Goal: Task Accomplishment & Management: Manage account settings

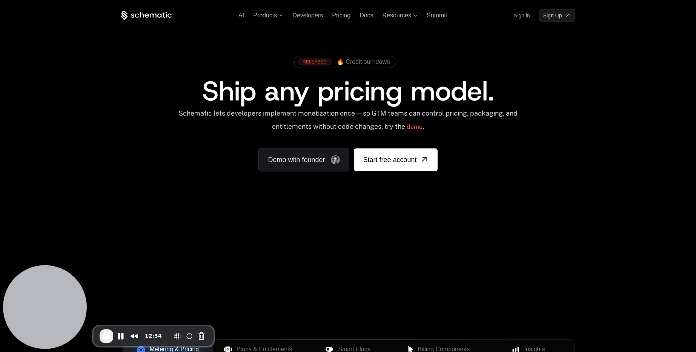
click at [524, 17] on link "Sign in" at bounding box center [522, 15] width 16 height 12
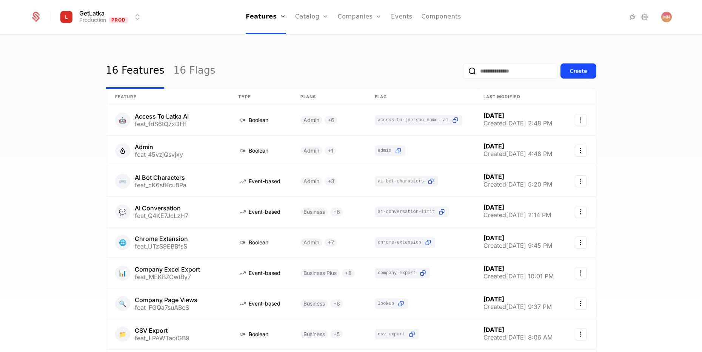
click at [362, 19] on link "Companies" at bounding box center [360, 17] width 44 height 34
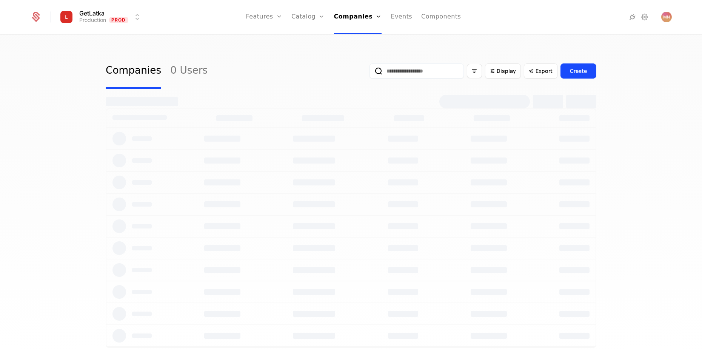
click at [402, 71] on input "email" at bounding box center [416, 70] width 94 height 15
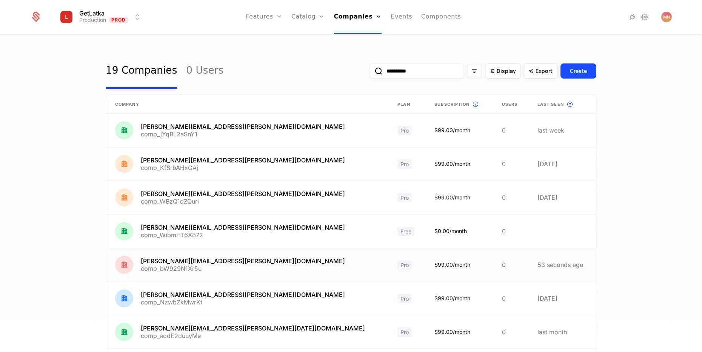
type input "**********"
click at [301, 261] on link at bounding box center [247, 264] width 282 height 33
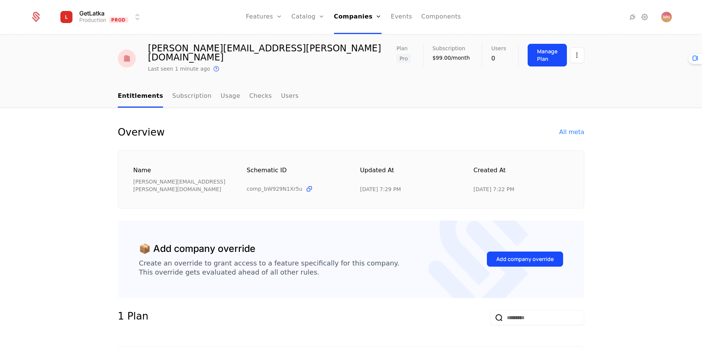
scroll to position [45, 0]
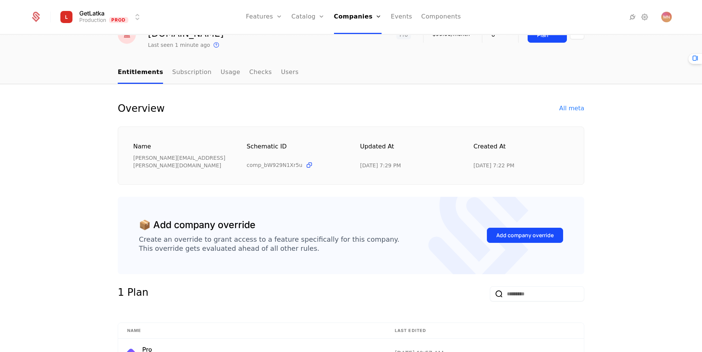
click at [527, 231] on div "Add company override" at bounding box center [524, 235] width 57 height 8
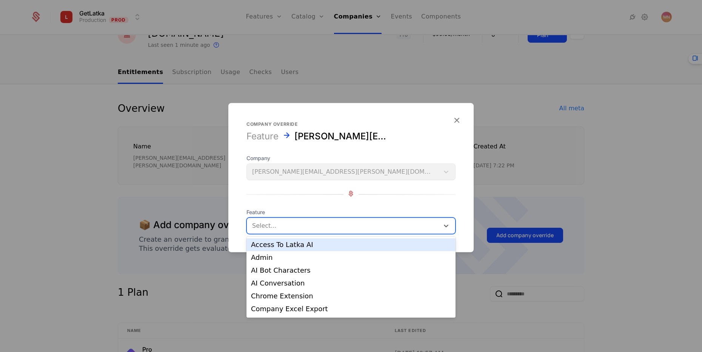
click at [275, 228] on div at bounding box center [343, 225] width 182 height 11
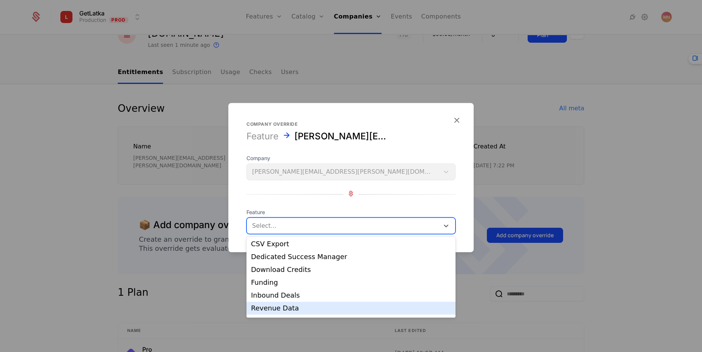
scroll to position [128, 0]
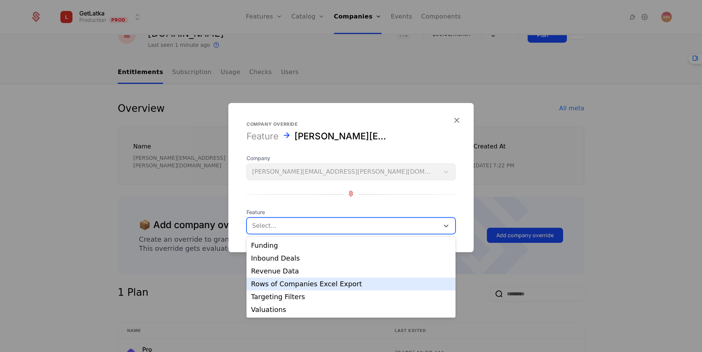
click at [318, 282] on div "Rows of Companies Excel Export" at bounding box center [351, 283] width 200 height 7
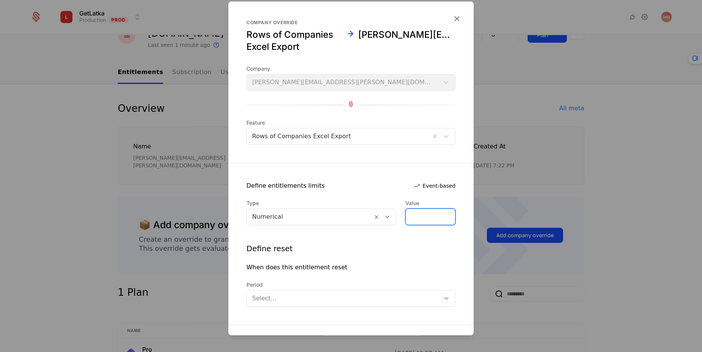
drag, startPoint x: 408, startPoint y: 215, endPoint x: 388, endPoint y: 214, distance: 19.3
click at [406, 214] on input "*" at bounding box center [430, 217] width 49 height 16
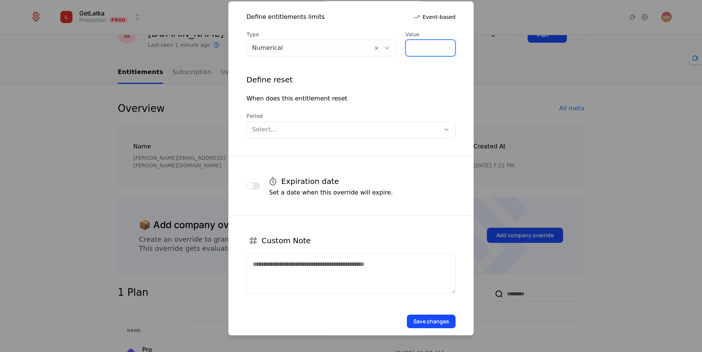
scroll to position [179, 0]
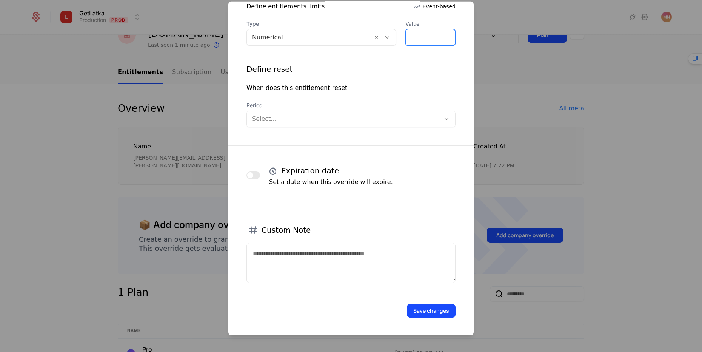
type input "***"
click at [355, 258] on textarea at bounding box center [350, 263] width 209 height 40
type textarea "**********"
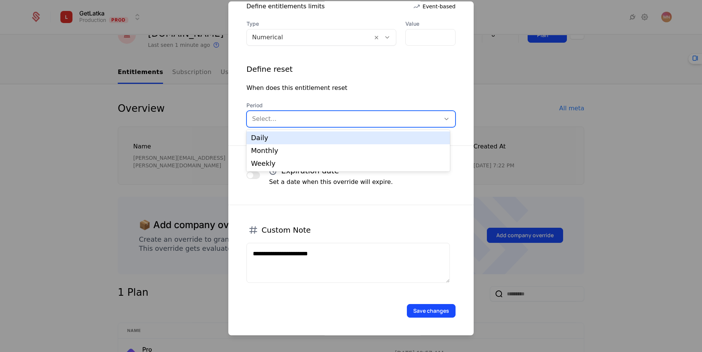
click at [357, 120] on div at bounding box center [343, 119] width 183 height 11
click at [327, 137] on div "Daily" at bounding box center [348, 137] width 194 height 7
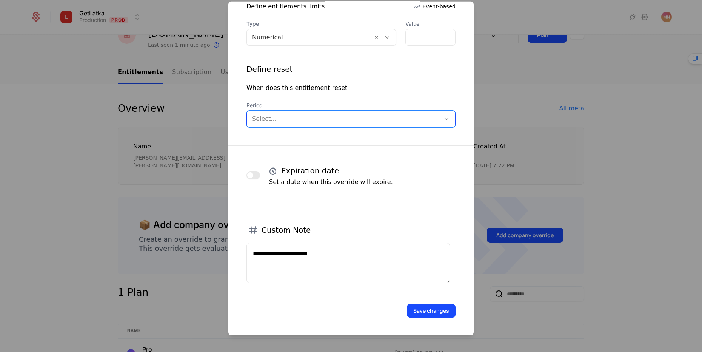
click at [258, 175] on button "button" at bounding box center [253, 175] width 14 height 8
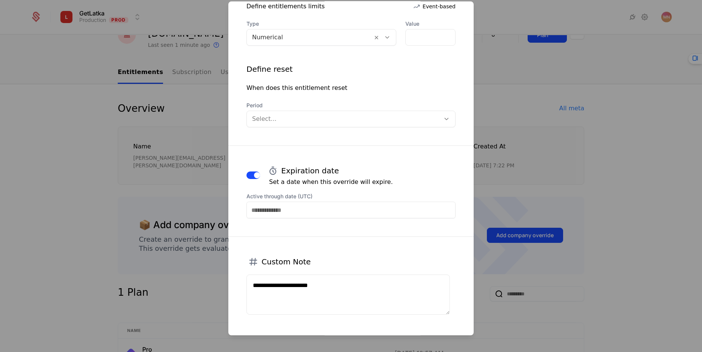
click at [280, 209] on input "Active through date (UTC)" at bounding box center [350, 210] width 209 height 17
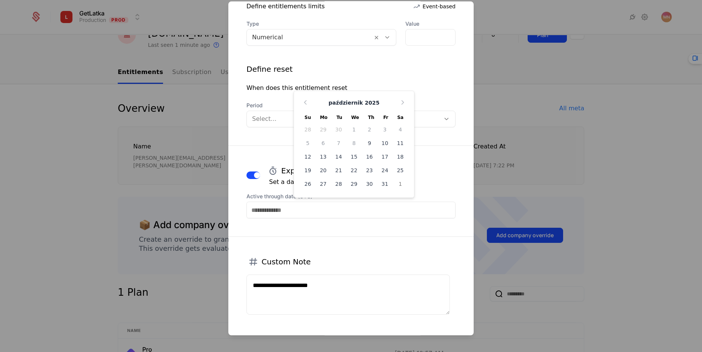
click at [380, 140] on div "10" at bounding box center [384, 143] width 15 height 12
type input "**********"
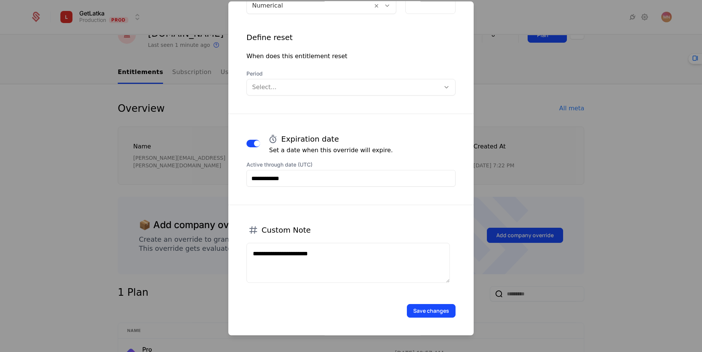
drag, startPoint x: 423, startPoint y: 308, endPoint x: 415, endPoint y: 310, distance: 7.8
click at [422, 309] on button "Save changes" at bounding box center [431, 311] width 49 height 14
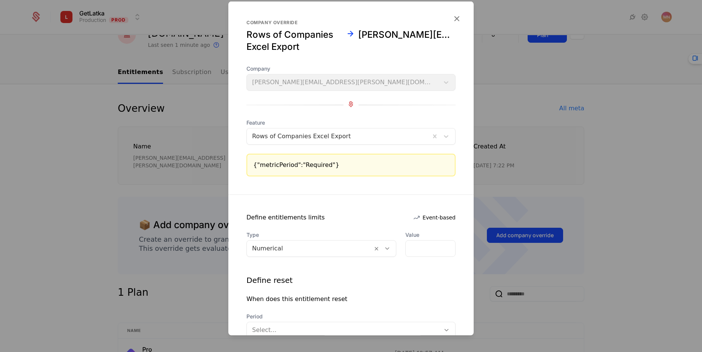
click at [304, 166] on div "{"metricPeriod":"Required"}" at bounding box center [350, 164] width 195 height 9
click at [248, 167] on div "{"metricPeriod":"Required"}" at bounding box center [350, 165] width 209 height 23
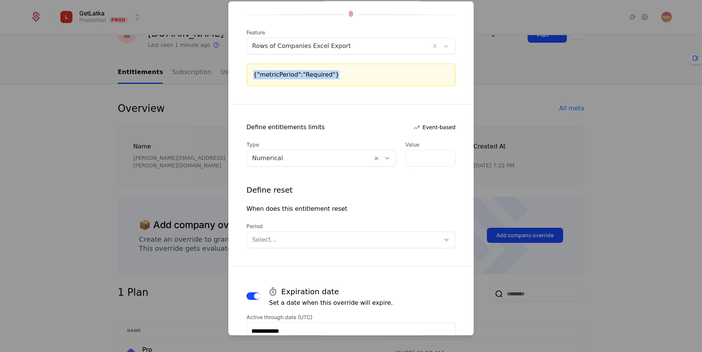
scroll to position [91, 0]
click at [310, 160] on div at bounding box center [309, 157] width 115 height 11
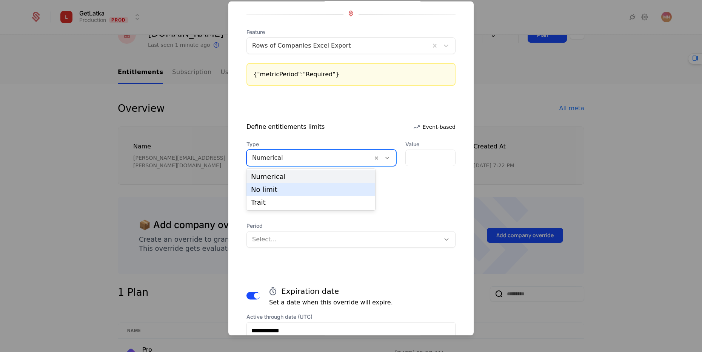
click at [435, 188] on div "Define reset" at bounding box center [350, 189] width 209 height 11
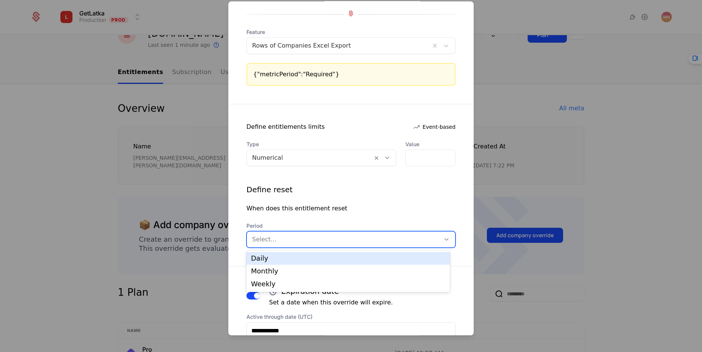
click at [300, 237] on div at bounding box center [343, 239] width 183 height 11
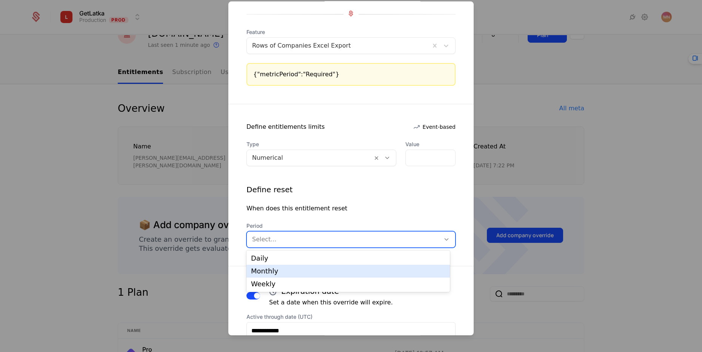
click at [278, 271] on div "Monthly" at bounding box center [348, 271] width 194 height 7
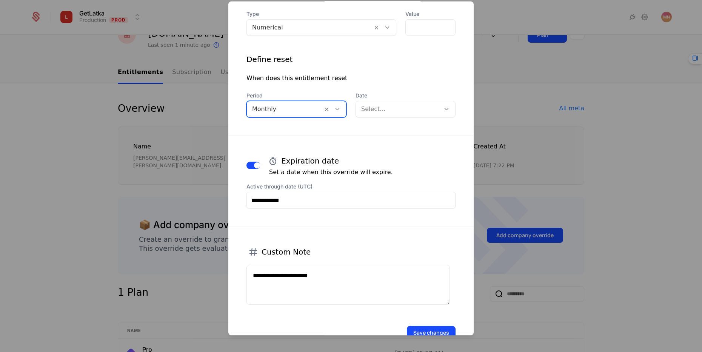
scroll to position [197, 0]
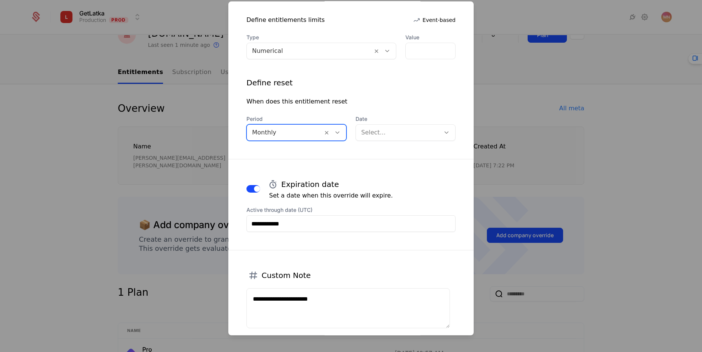
click at [275, 130] on div at bounding box center [284, 132] width 65 height 11
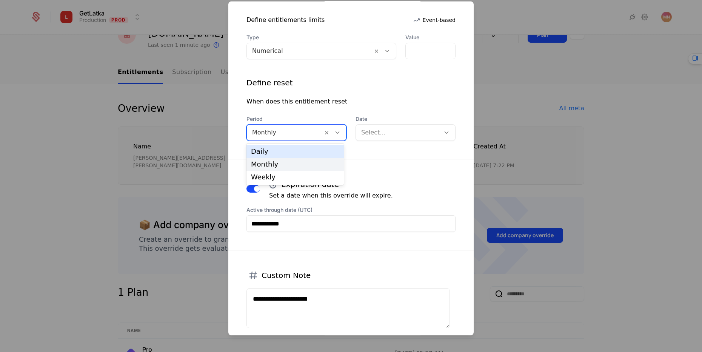
click at [269, 149] on div "Daily" at bounding box center [295, 151] width 88 height 7
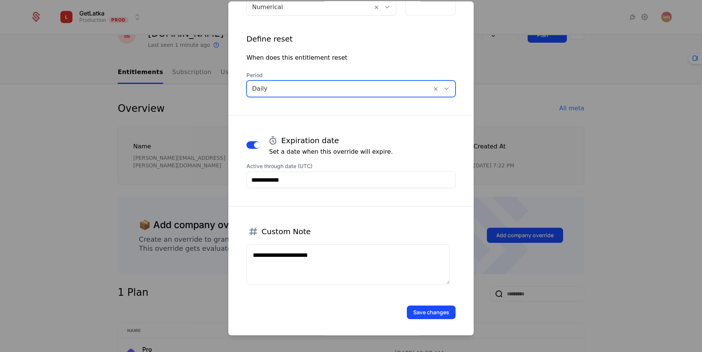
scroll to position [243, 0]
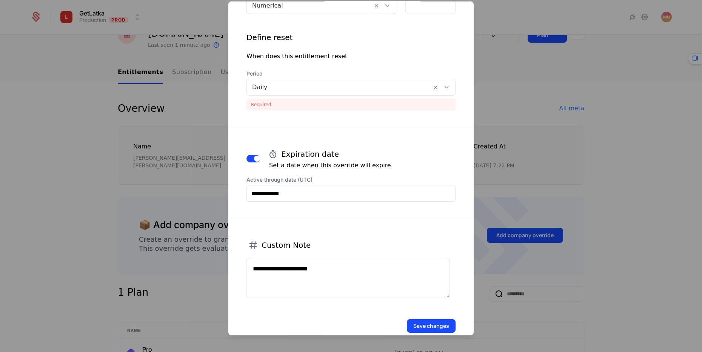
click at [426, 309] on div "Save changes" at bounding box center [350, 315] width 245 height 35
click at [272, 82] on div at bounding box center [339, 87] width 174 height 11
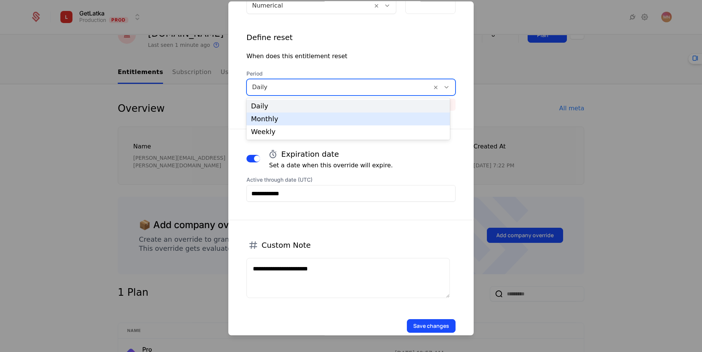
click at [268, 120] on div "Monthly" at bounding box center [348, 118] width 194 height 7
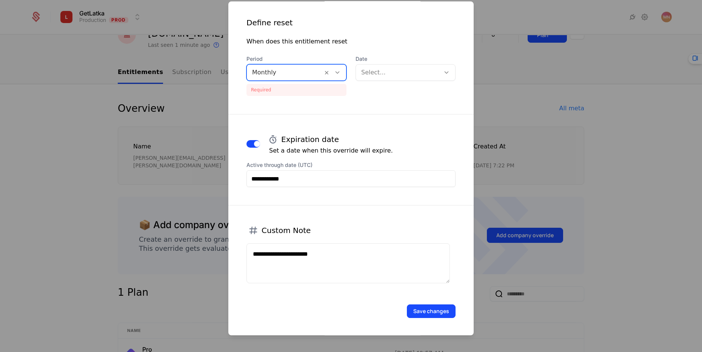
scroll to position [258, 0]
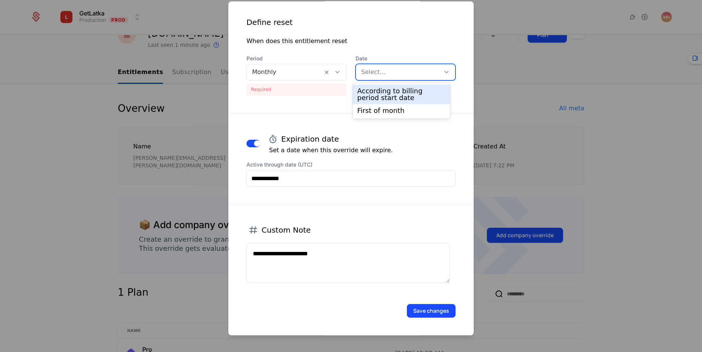
click at [384, 65] on div "Select..." at bounding box center [398, 72] width 84 height 14
click at [401, 95] on div "According to billing period start date" at bounding box center [401, 95] width 88 height 14
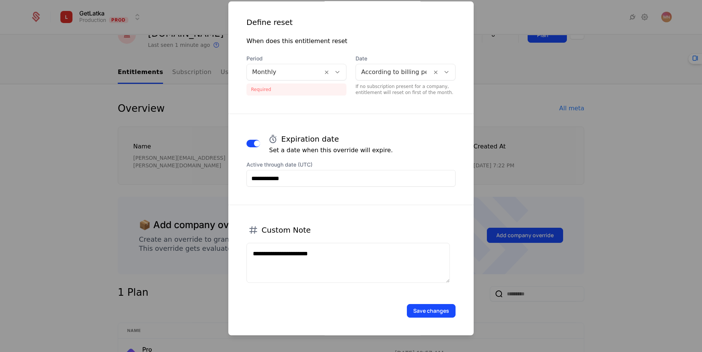
click at [422, 308] on button "Save changes" at bounding box center [431, 311] width 49 height 14
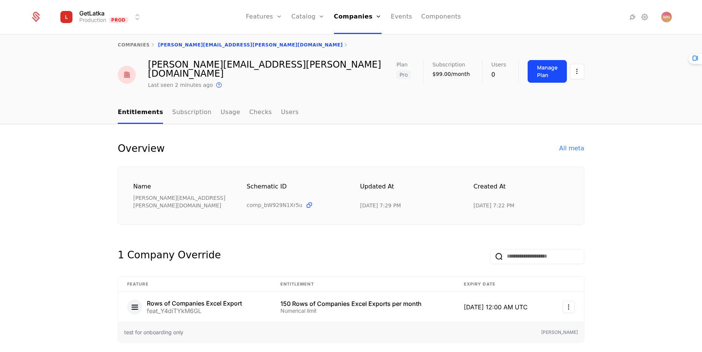
scroll to position [0, 0]
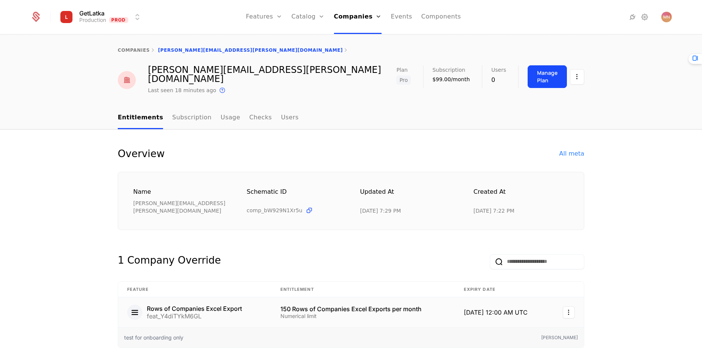
click at [566, 297] on html "GetLatka Production Prod Features Features Flags Catalog Plans Add Ons Credits …" at bounding box center [351, 176] width 702 height 352
click at [526, 249] on div "Delete" at bounding box center [517, 245] width 22 height 11
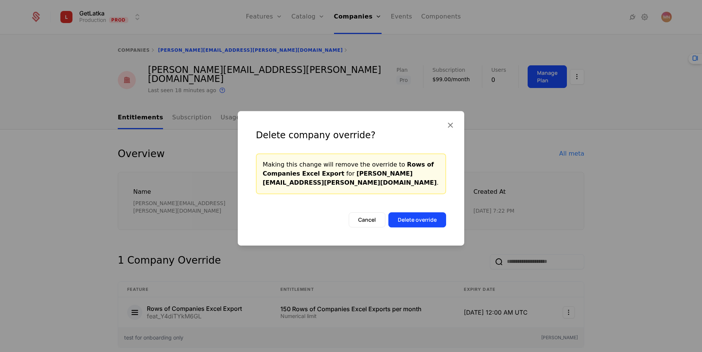
click at [417, 225] on button "Delete override" at bounding box center [417, 219] width 58 height 15
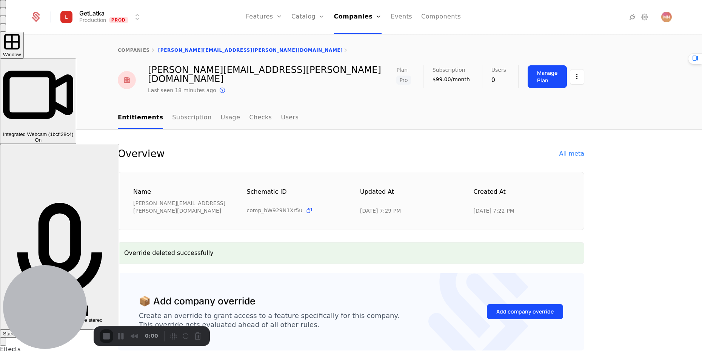
click at [38, 331] on span "Start Recording" at bounding box center [20, 334] width 35 height 6
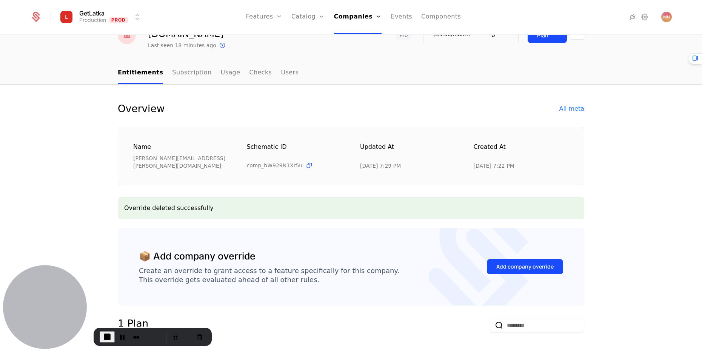
scroll to position [45, 0]
click at [496, 262] on div "Add company override" at bounding box center [524, 266] width 57 height 8
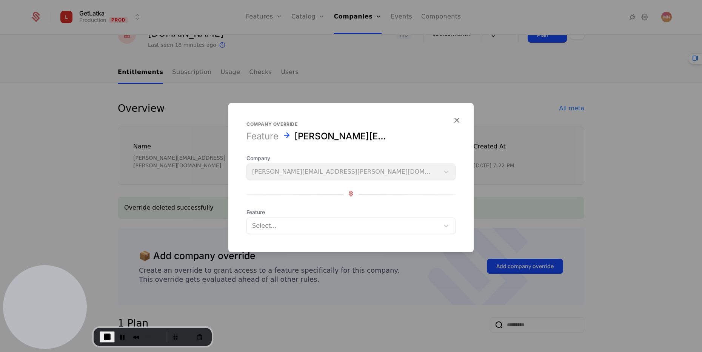
click at [254, 229] on div at bounding box center [343, 225] width 182 height 11
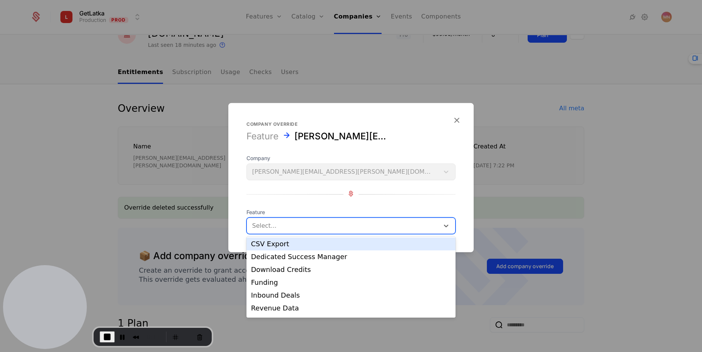
scroll to position [128, 0]
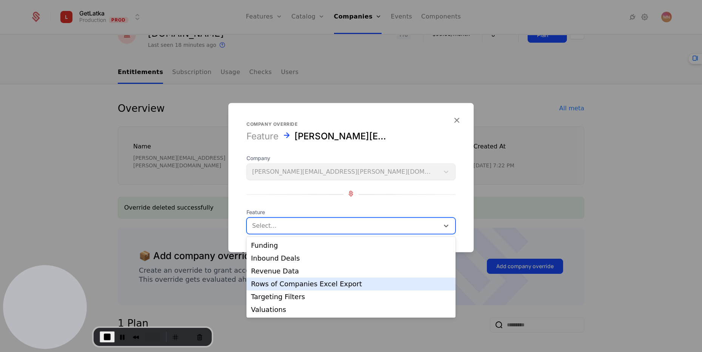
click at [284, 285] on div "Rows of Companies Excel Export" at bounding box center [351, 283] width 200 height 7
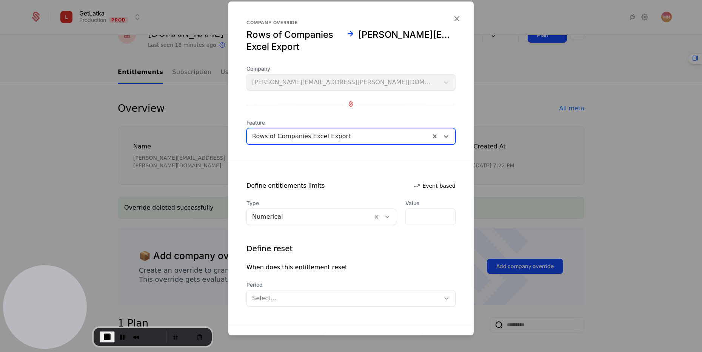
scroll to position [45, 0]
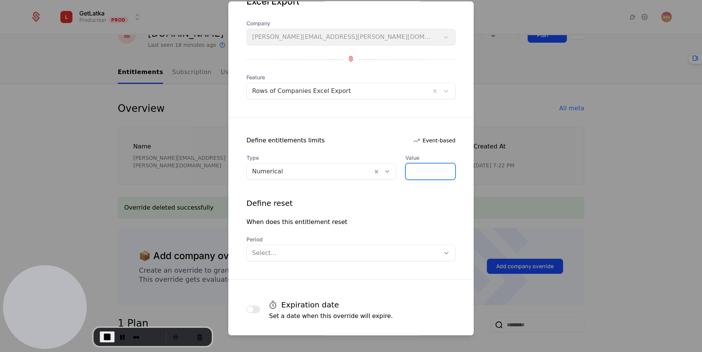
drag, startPoint x: 398, startPoint y: 175, endPoint x: 385, endPoint y: 171, distance: 13.4
click at [406, 171] on input "*" at bounding box center [430, 171] width 49 height 16
type input "***"
click at [395, 202] on div "Define reset" at bounding box center [350, 203] width 209 height 11
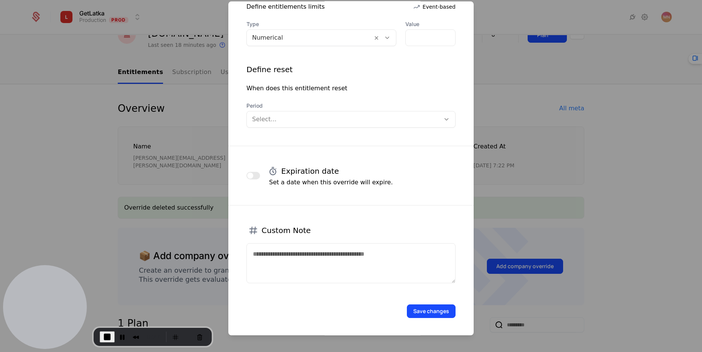
scroll to position [179, 0]
click at [366, 276] on textarea at bounding box center [350, 263] width 209 height 40
type textarea "**********"
click at [414, 305] on button "Save changes" at bounding box center [431, 311] width 49 height 14
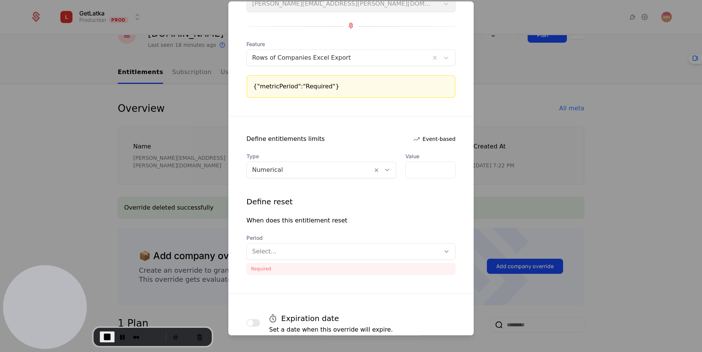
scroll to position [75, 0]
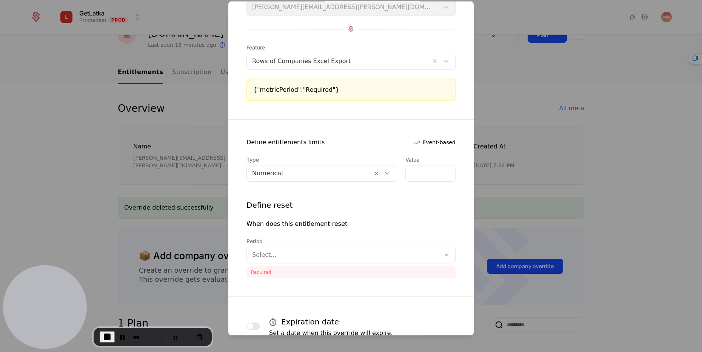
click at [265, 89] on div "{"metricPeriod":"Required"}" at bounding box center [350, 89] width 195 height 9
click at [268, 89] on div "{"metricPeriod":"Required"}" at bounding box center [350, 89] width 195 height 9
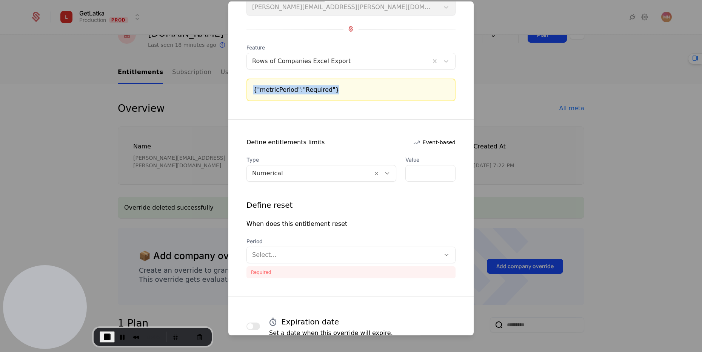
click at [268, 89] on div "{"metricPeriod":"Required"}" at bounding box center [350, 89] width 195 height 9
click at [269, 94] on div "{"metricPeriod":"Required"}" at bounding box center [350, 89] width 195 height 9
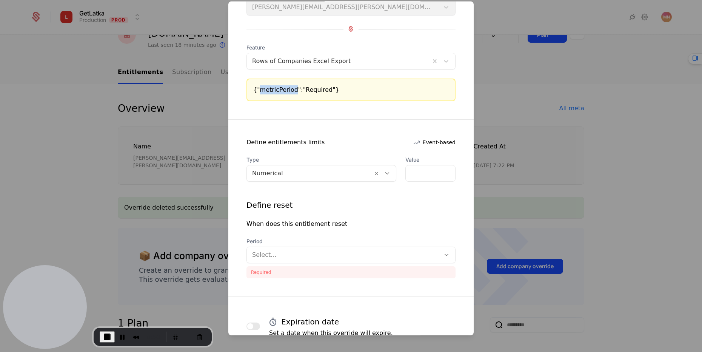
click at [269, 94] on div "{"metricPeriod":"Required"}" at bounding box center [350, 89] width 195 height 9
click at [267, 87] on div "{"metricPeriod":"Required"}" at bounding box center [350, 89] width 195 height 9
click at [267, 88] on div "{"metricPeriod":"Required"}" at bounding box center [350, 89] width 195 height 9
click at [265, 271] on div "Required" at bounding box center [350, 272] width 209 height 12
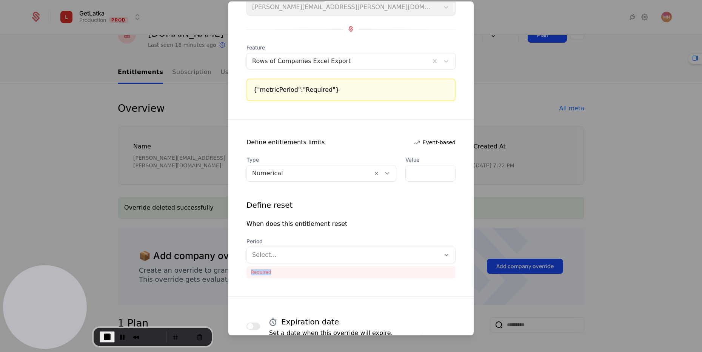
click at [265, 271] on div "Required" at bounding box center [350, 272] width 209 height 12
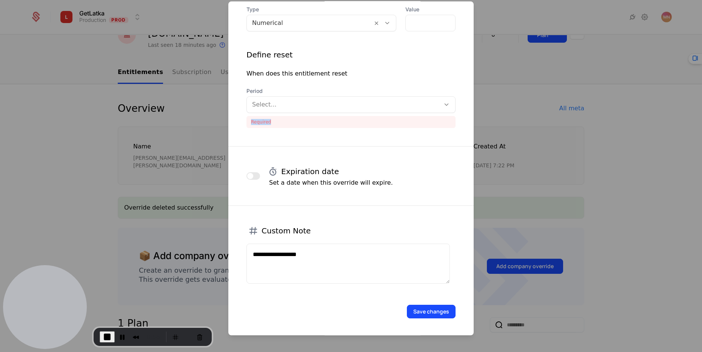
scroll to position [226, 0]
click at [272, 101] on div at bounding box center [343, 103] width 183 height 11
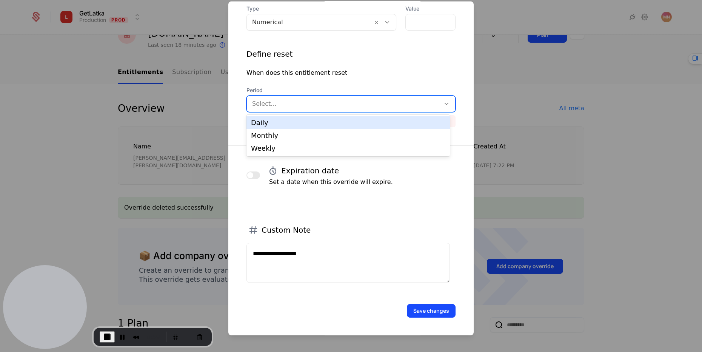
click at [331, 64] on div "Define reset When does this entitlement reset Period 3 results available. Use U…" at bounding box center [350, 88] width 209 height 78
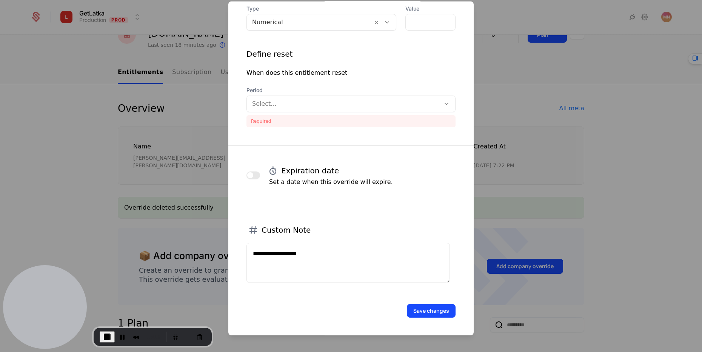
click at [252, 174] on span "button" at bounding box center [250, 175] width 6 height 6
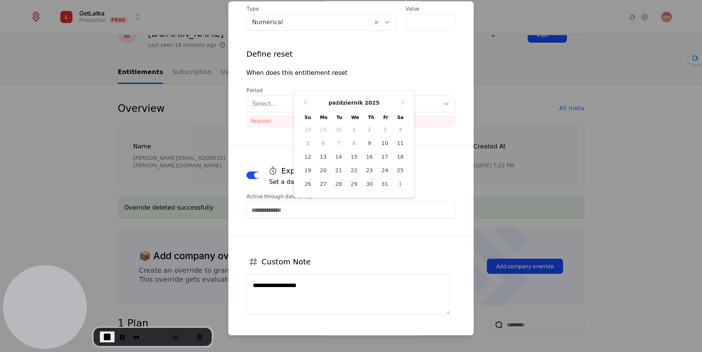
click at [272, 209] on input "Active through date (UTC)" at bounding box center [350, 210] width 209 height 17
click at [395, 140] on div "11" at bounding box center [399, 143] width 15 height 12
type input "**********"
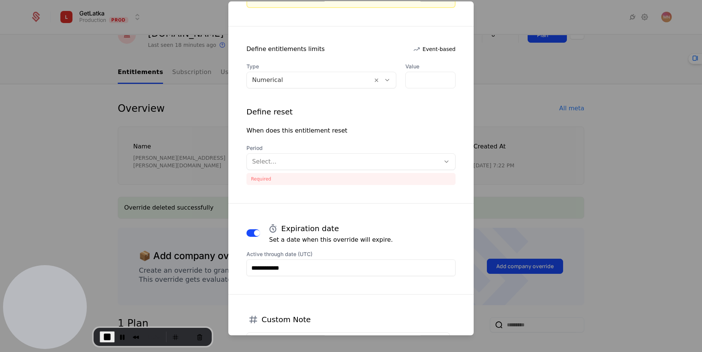
scroll to position [167, 0]
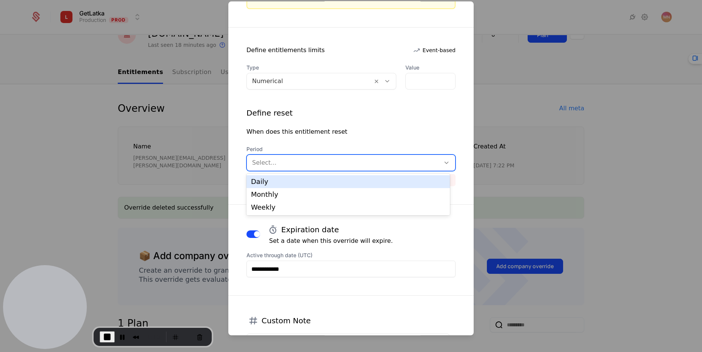
click at [257, 163] on div at bounding box center [343, 162] width 183 height 11
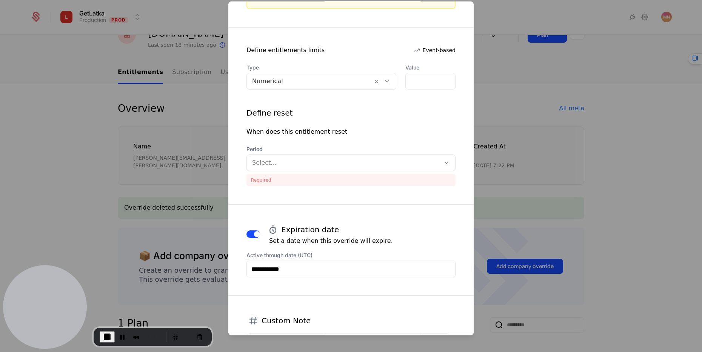
click at [294, 140] on div "Define reset When does this entitlement reset Period Select... Required" at bounding box center [350, 147] width 209 height 78
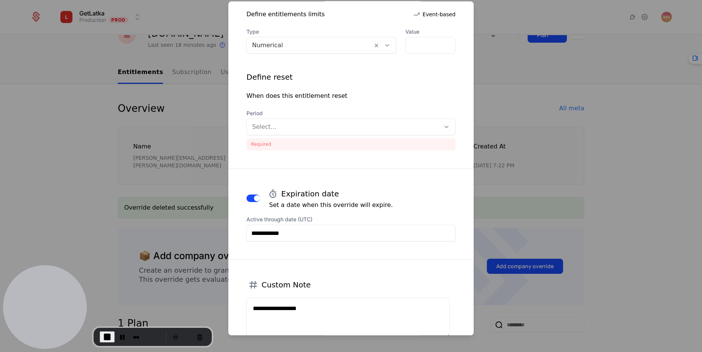
scroll to position [258, 0]
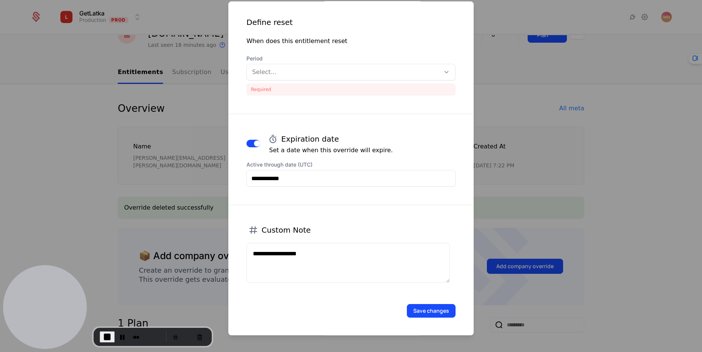
click at [425, 311] on button "Save changes" at bounding box center [431, 311] width 49 height 14
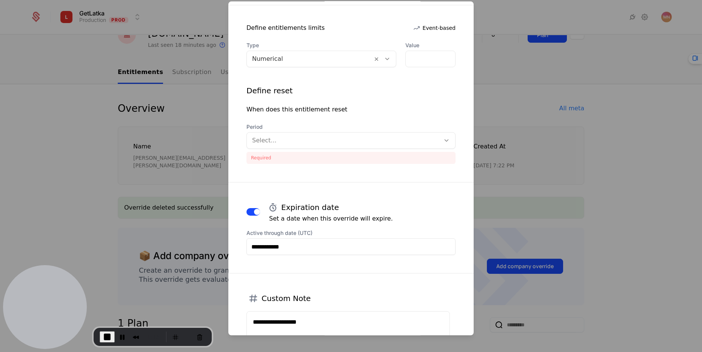
scroll to position [167, 0]
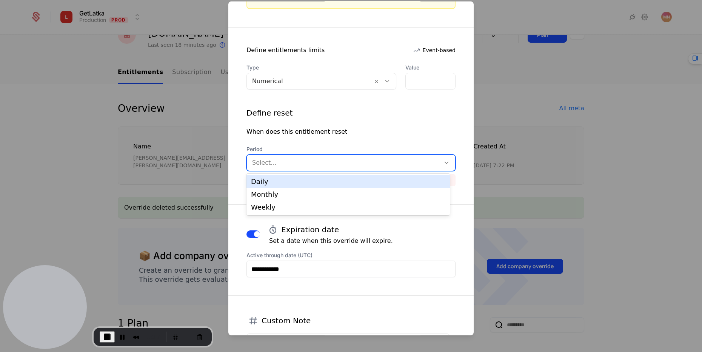
click at [397, 161] on div at bounding box center [343, 162] width 183 height 11
drag, startPoint x: 297, startPoint y: 192, endPoint x: 355, endPoint y: 137, distance: 80.1
click at [355, 137] on body "GetLatka Production Prod Features Features Flags Catalog Plans Add Ons Credits …" at bounding box center [351, 176] width 702 height 352
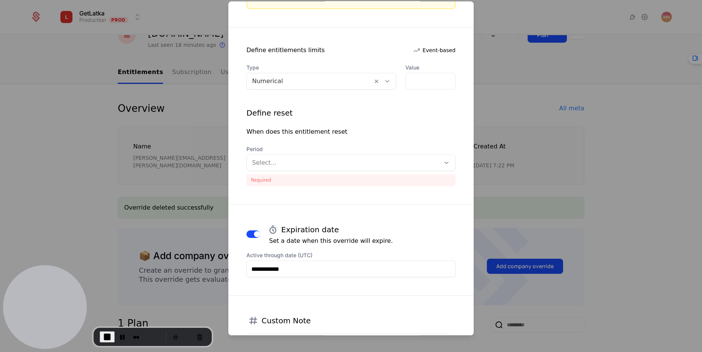
drag, startPoint x: 355, startPoint y: 137, endPoint x: 280, endPoint y: 163, distance: 79.6
click at [348, 140] on div "Define reset When does this entitlement reset Period Select... Required" at bounding box center [350, 147] width 209 height 78
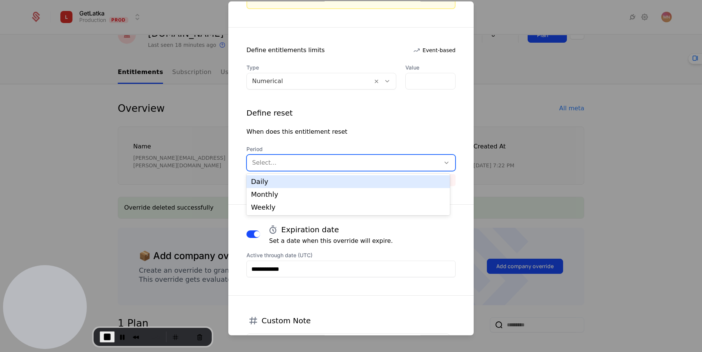
click at [291, 162] on div at bounding box center [343, 162] width 183 height 11
click at [269, 179] on div "Daily" at bounding box center [348, 181] width 194 height 7
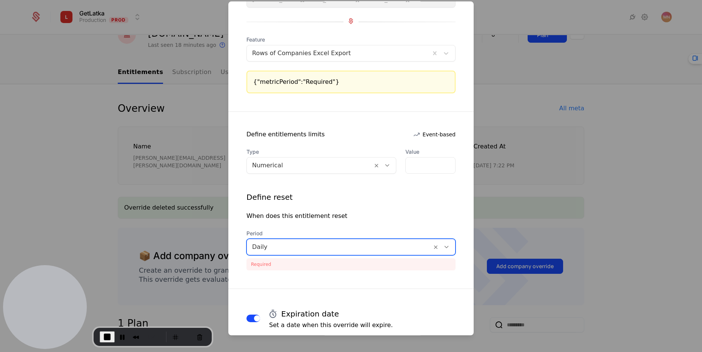
scroll to position [77, 0]
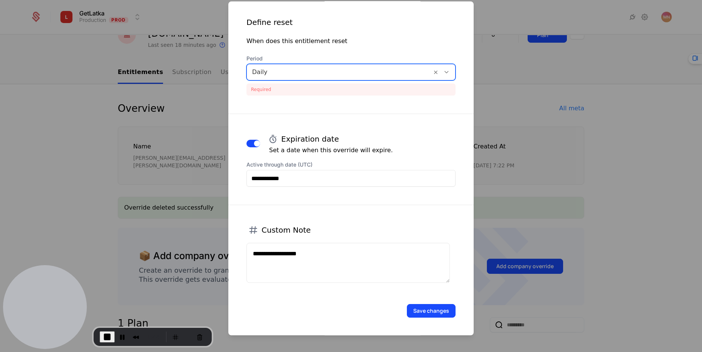
click at [420, 313] on button "Save changes" at bounding box center [431, 311] width 49 height 14
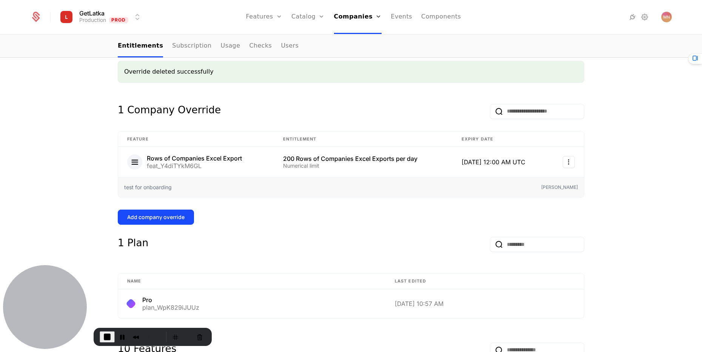
scroll to position [226, 0]
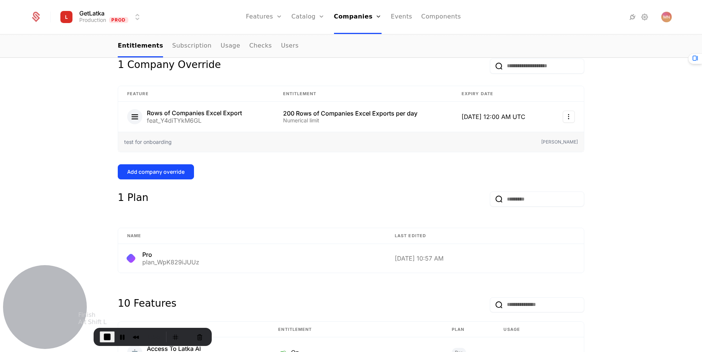
click at [109, 336] on span "End Recording" at bounding box center [107, 336] width 9 height 9
